Goal: Complete application form

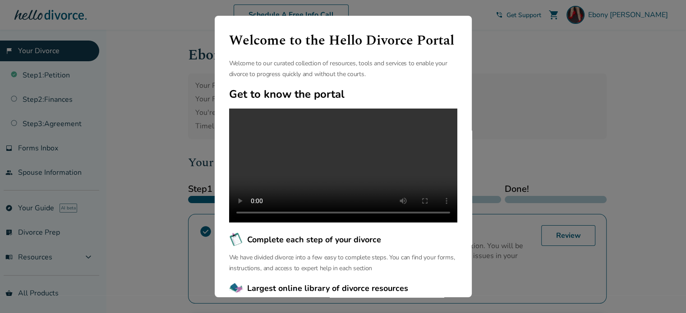
click at [540, 99] on div "Welcome to the Hello Divorce Portal Welcome to our curated collection of resour…" at bounding box center [343, 156] width 686 height 313
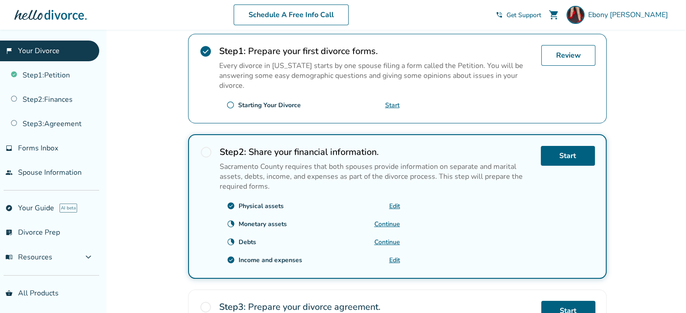
scroll to position [225, 0]
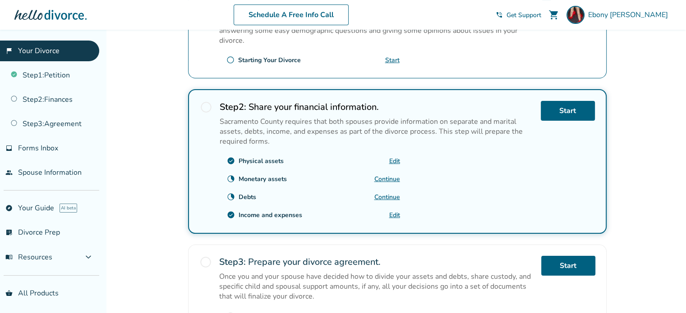
click at [380, 178] on link "Continue" at bounding box center [387, 179] width 26 height 9
click at [384, 175] on link "Continue" at bounding box center [387, 179] width 26 height 9
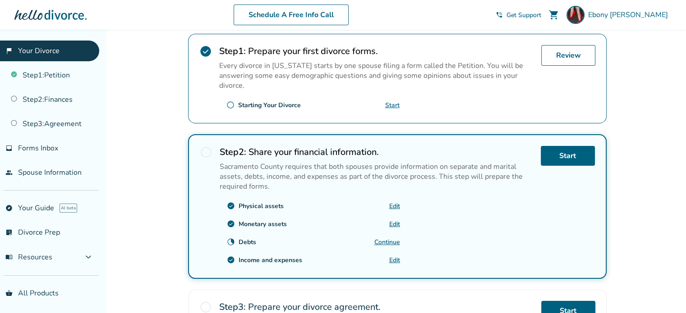
scroll to position [270, 0]
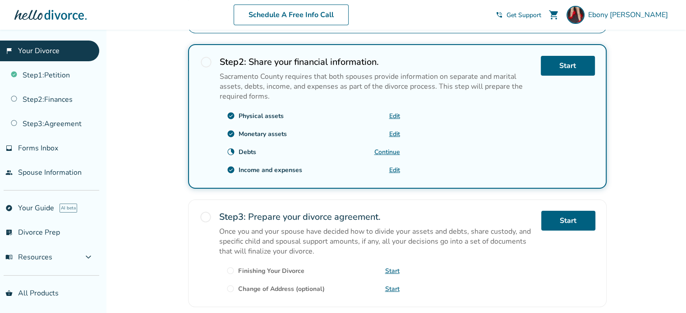
click at [378, 148] on link "Continue" at bounding box center [387, 152] width 26 height 9
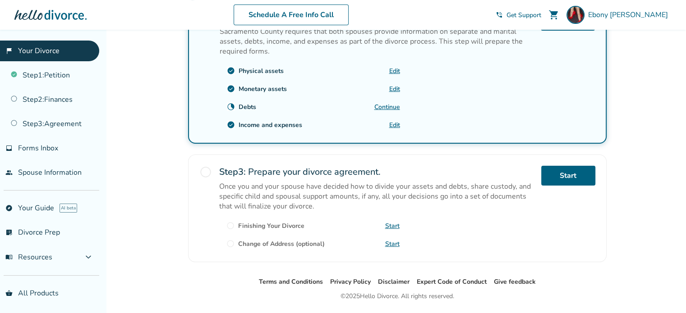
click at [384, 105] on link "Continue" at bounding box center [387, 107] width 26 height 9
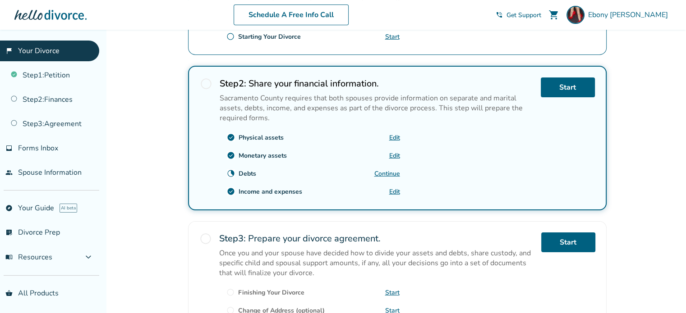
scroll to position [339, 0]
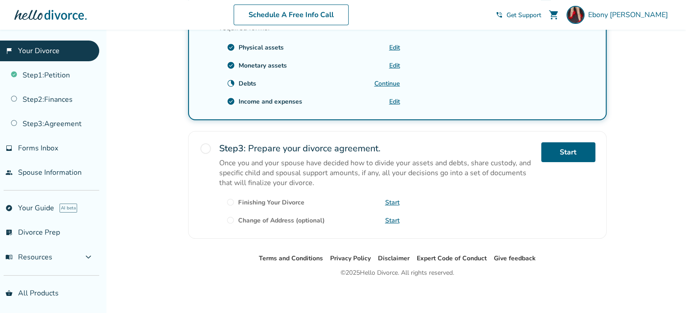
click at [382, 81] on link "Continue" at bounding box center [387, 83] width 26 height 9
click at [393, 99] on link "Edit" at bounding box center [394, 101] width 11 height 9
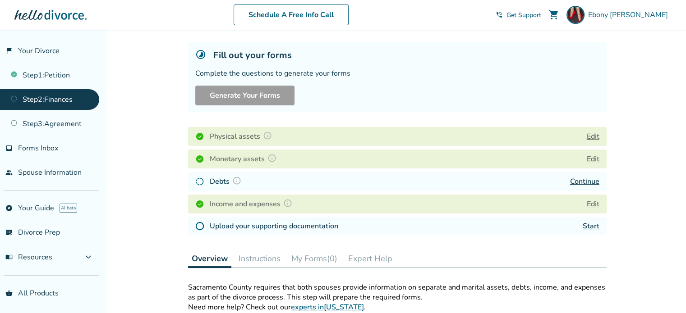
scroll to position [90, 0]
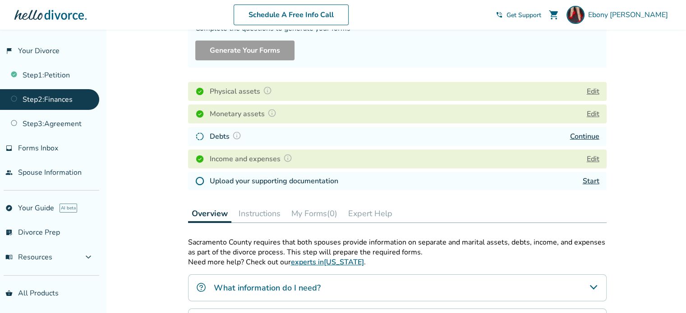
click at [578, 138] on link "Continue" at bounding box center [584, 137] width 29 height 10
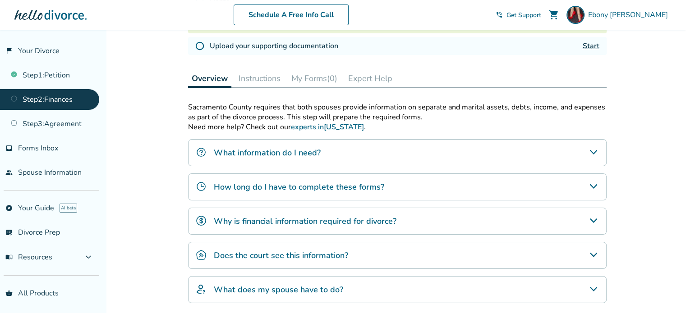
scroll to position [135, 0]
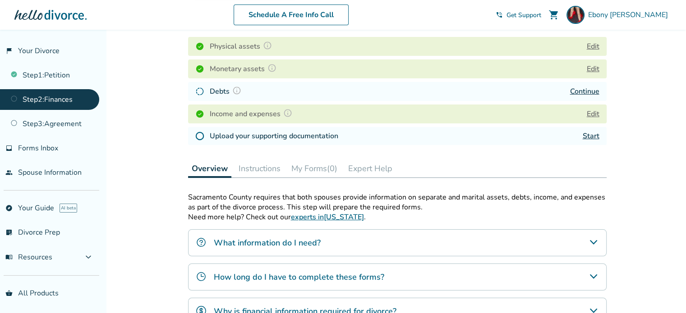
click at [584, 137] on link "Start" at bounding box center [590, 136] width 17 height 10
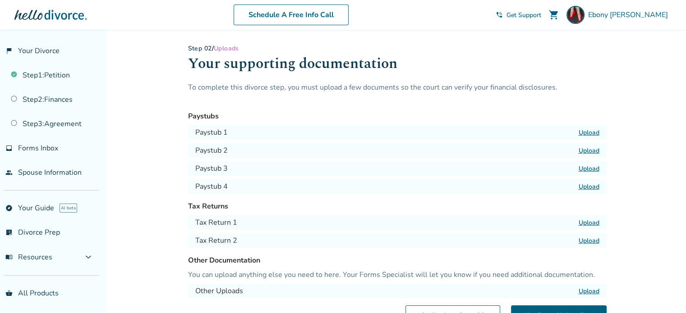
click at [588, 133] on label "Upload" at bounding box center [588, 132] width 21 height 9
click at [0, 0] on input "Upload" at bounding box center [0, 0] width 0 height 0
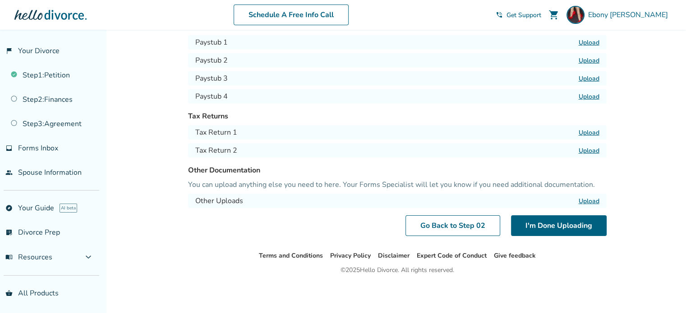
scroll to position [45, 0]
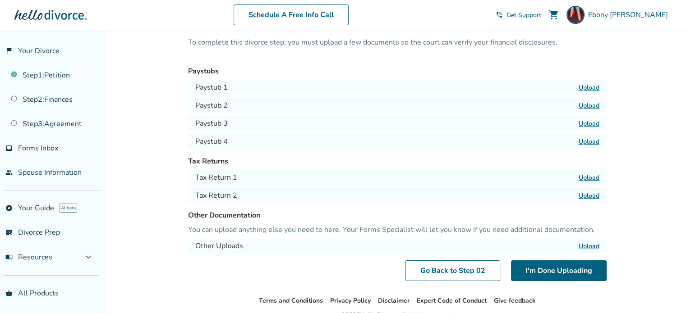
click at [586, 87] on label "Upload" at bounding box center [588, 87] width 21 height 9
click at [0, 0] on input "Upload" at bounding box center [0, 0] width 0 height 0
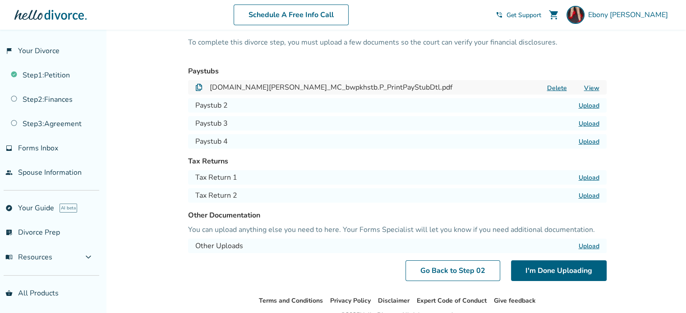
click at [589, 178] on label "Upload" at bounding box center [588, 178] width 21 height 9
click at [0, 0] on input "Upload" at bounding box center [0, 0] width 0 height 0
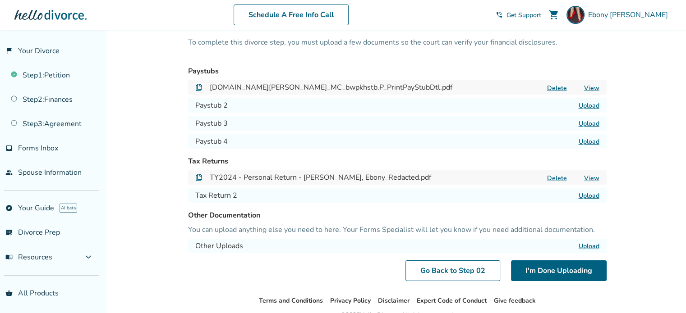
scroll to position [90, 0]
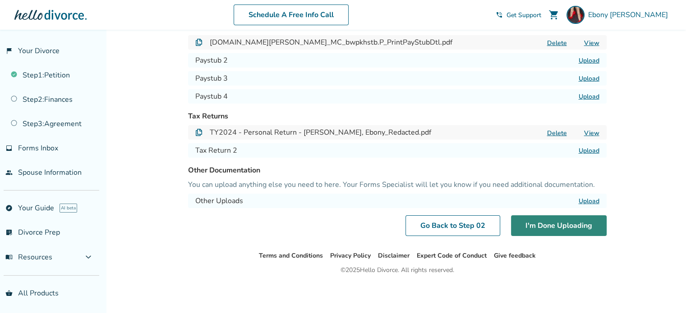
click at [556, 224] on button "I'm Done Uploading" at bounding box center [559, 225] width 96 height 21
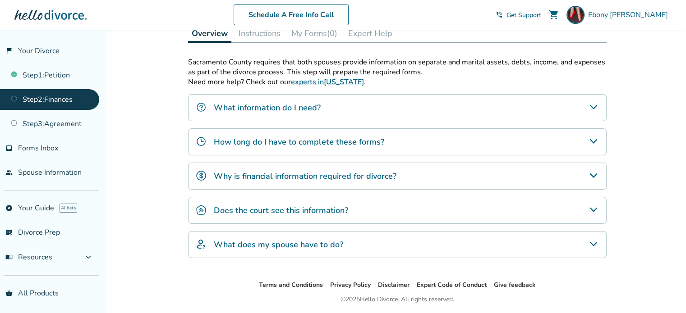
scroll to position [298, 0]
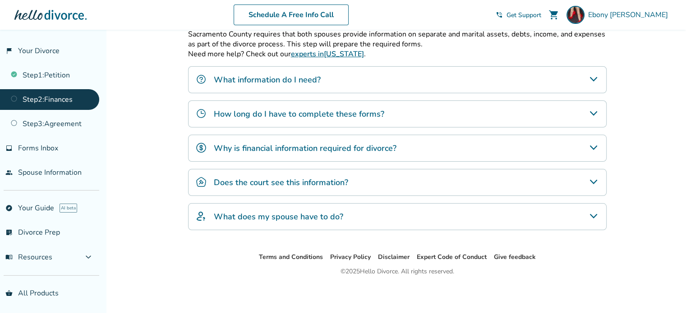
click at [591, 213] on icon "What does my spouse have to do?" at bounding box center [593, 216] width 11 height 11
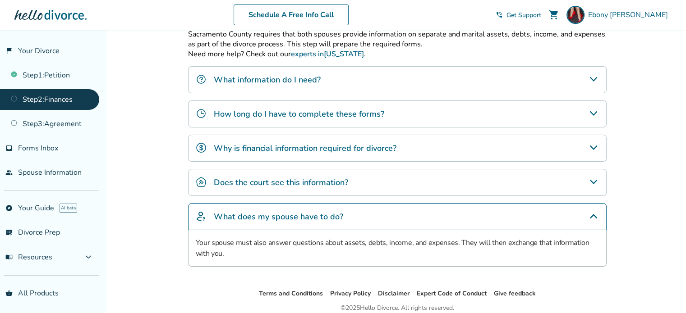
click at [591, 178] on icon "Does the court see this information?" at bounding box center [593, 182] width 11 height 11
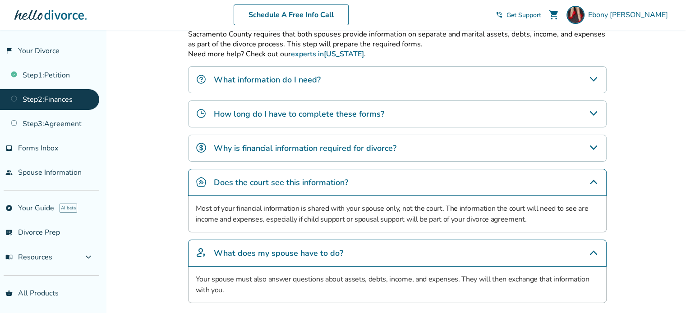
click at [593, 146] on icon "Why is financial information required for divorce?" at bounding box center [593, 147] width 11 height 11
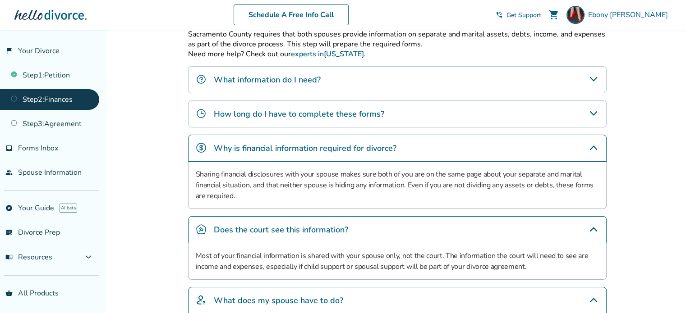
click at [591, 111] on icon "How long do I have to complete these forms?" at bounding box center [593, 113] width 11 height 11
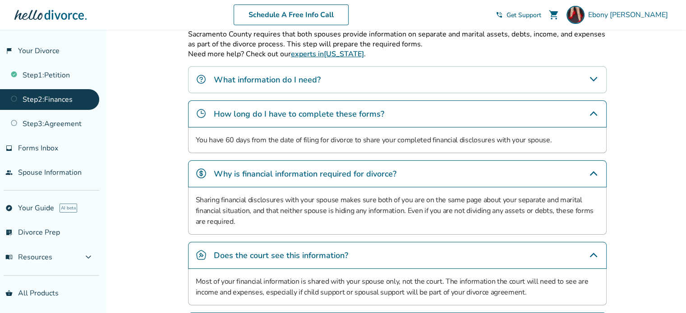
click at [591, 76] on icon "What information do I need?" at bounding box center [593, 79] width 11 height 11
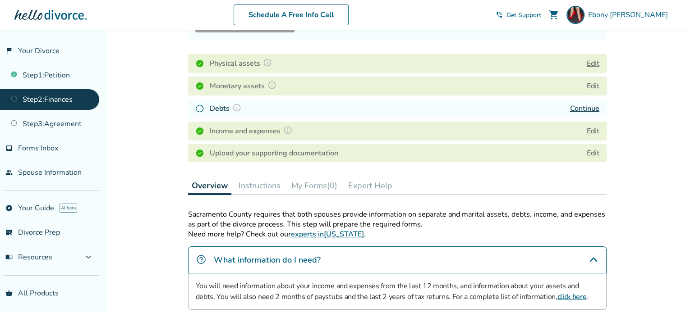
scroll to position [163, 0]
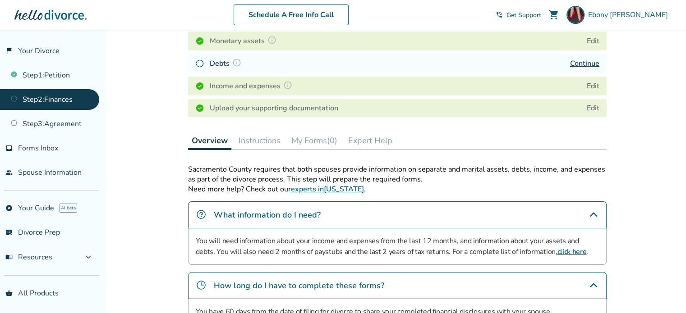
click at [594, 110] on link "Edit" at bounding box center [592, 108] width 13 height 10
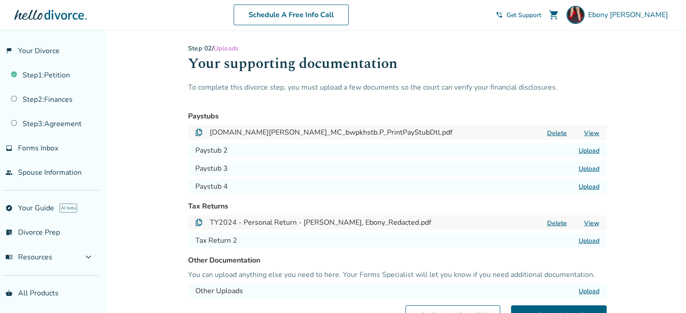
click at [584, 152] on label "Upload" at bounding box center [588, 150] width 21 height 9
click at [0, 0] on input "Upload" at bounding box center [0, 0] width 0 height 0
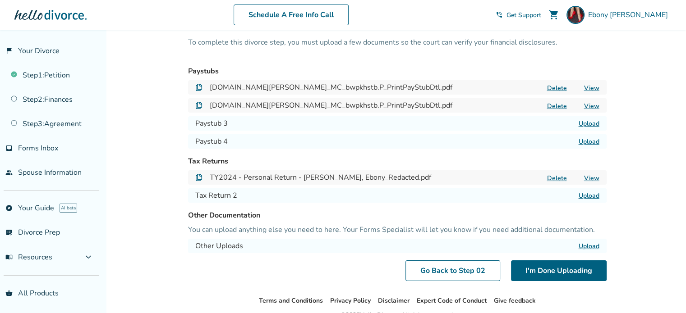
scroll to position [90, 0]
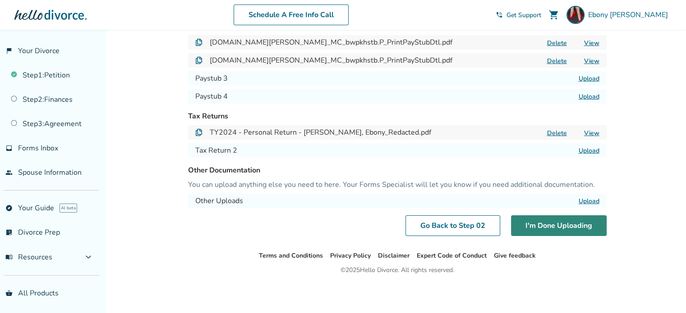
click at [565, 221] on button "I'm Done Uploading" at bounding box center [559, 225] width 96 height 21
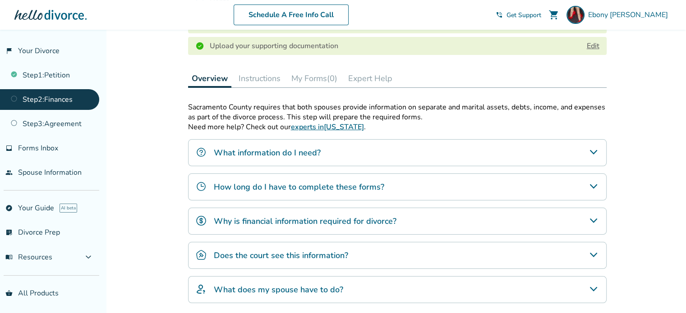
scroll to position [180, 0]
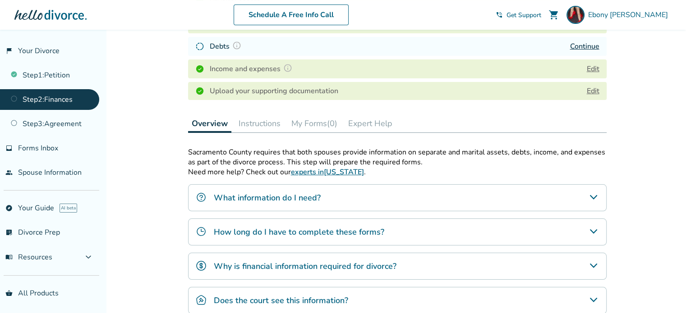
click at [319, 123] on button "My Forms (0)" at bounding box center [314, 123] width 53 height 18
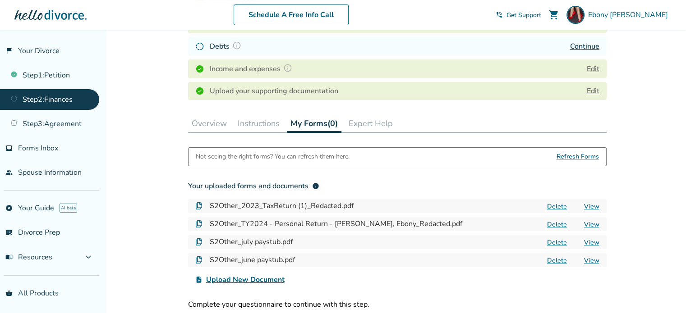
scroll to position [225, 0]
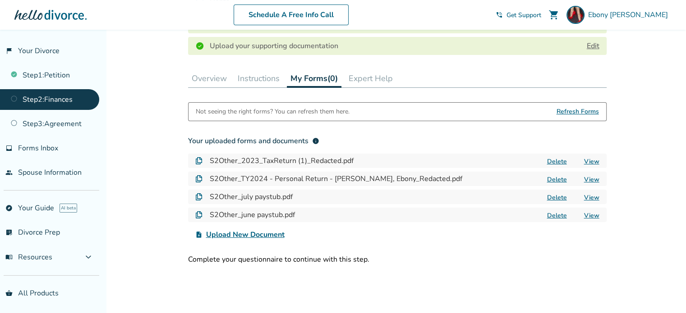
click at [588, 197] on link "View" at bounding box center [591, 197] width 15 height 9
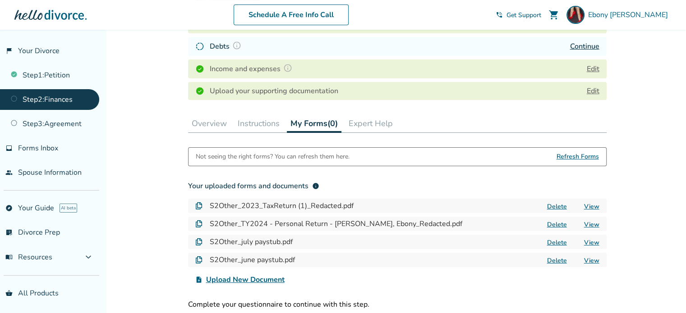
scroll to position [135, 0]
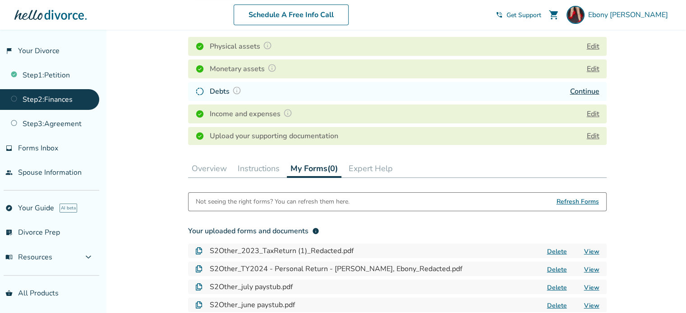
click at [268, 168] on button "Instructions" at bounding box center [258, 169] width 49 height 18
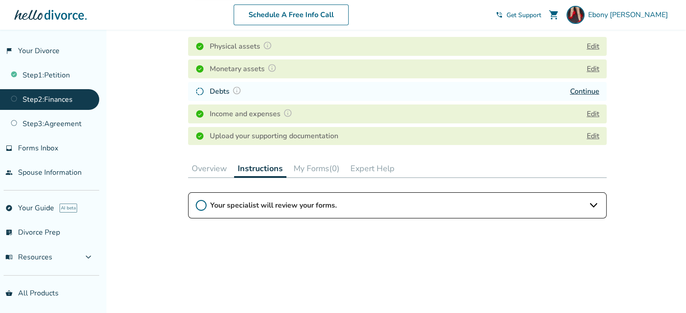
click at [312, 207] on span "Your specialist will review your forms." at bounding box center [397, 206] width 374 height 10
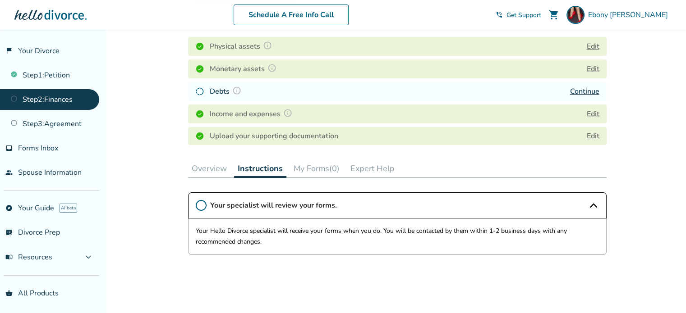
click at [322, 169] on button "My Forms (0)" at bounding box center [316, 169] width 53 height 18
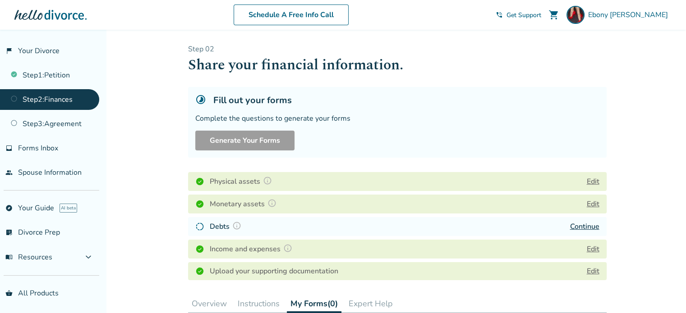
click at [235, 224] on img at bounding box center [236, 225] width 9 height 9
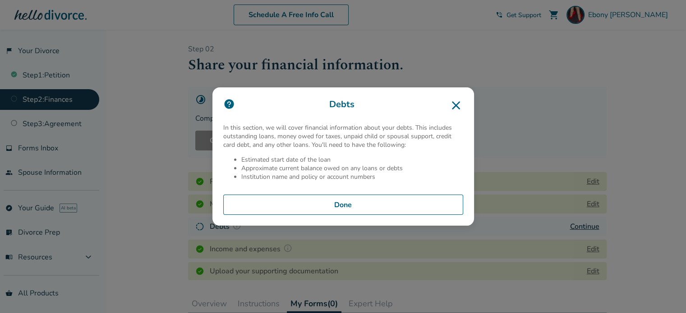
click at [344, 202] on button "Done" at bounding box center [343, 205] width 240 height 21
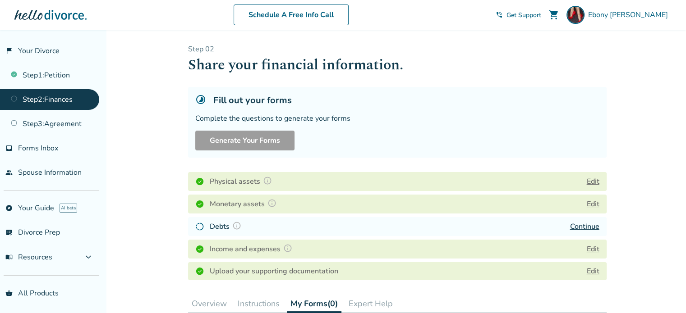
drag, startPoint x: 198, startPoint y: 229, endPoint x: 403, endPoint y: 108, distance: 238.0
click at [403, 108] on div "Fill out your forms Complete the questions to generate your forms Generate Your…" at bounding box center [397, 122] width 418 height 71
